Goal: Information Seeking & Learning: Learn about a topic

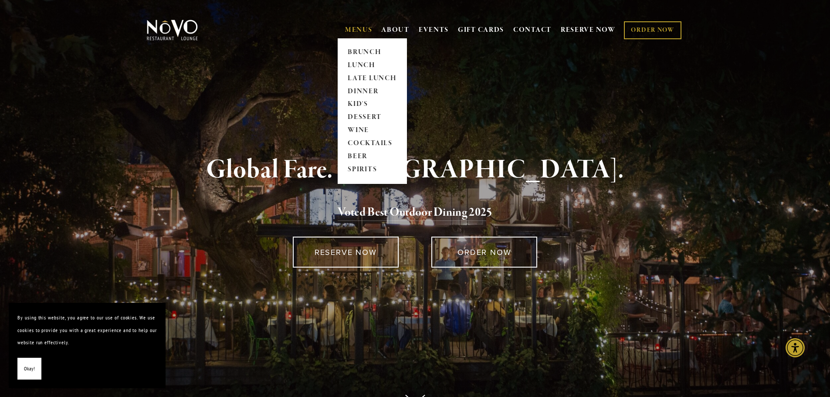
click at [359, 29] on link "MENUS" at bounding box center [358, 30] width 27 height 9
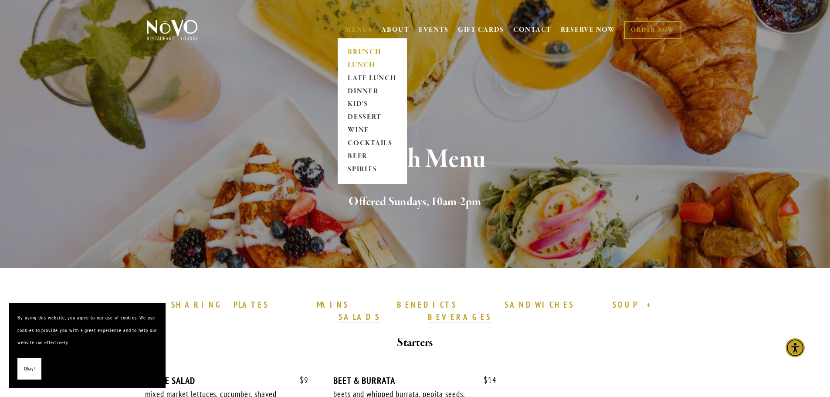
click at [359, 65] on link "LUNCH" at bounding box center [372, 65] width 54 height 13
